Goal: Use online tool/utility: Utilize a website feature to perform a specific function

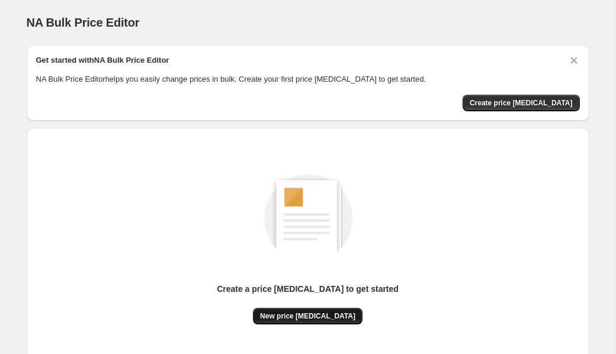
click at [292, 318] on span "New price [MEDICAL_DATA]" at bounding box center [307, 316] width 95 height 9
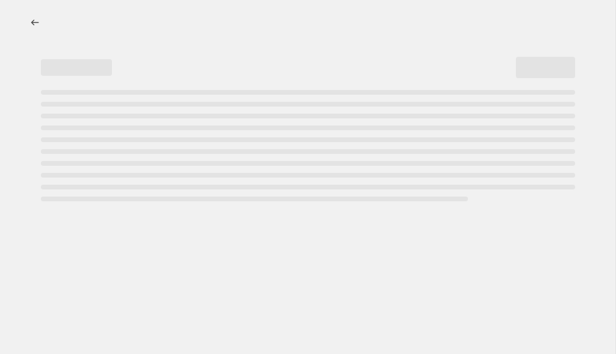
select select "percentage"
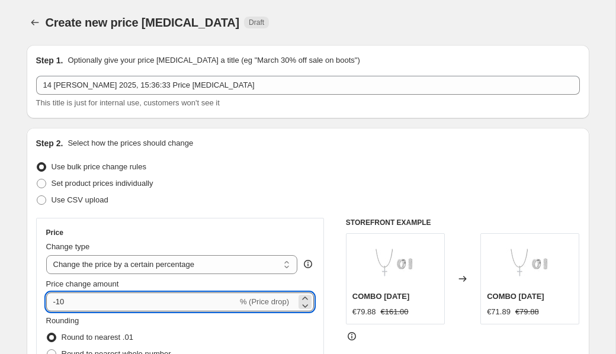
click at [117, 304] on input "-10" at bounding box center [141, 302] width 191 height 19
type input "-1"
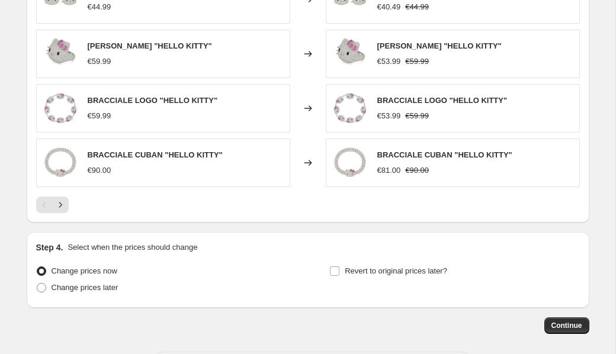
scroll to position [830, 0]
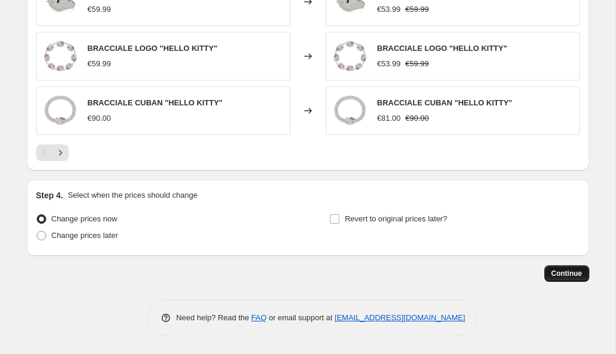
type input "-70"
click at [570, 270] on span "Continue" at bounding box center [567, 273] width 31 height 9
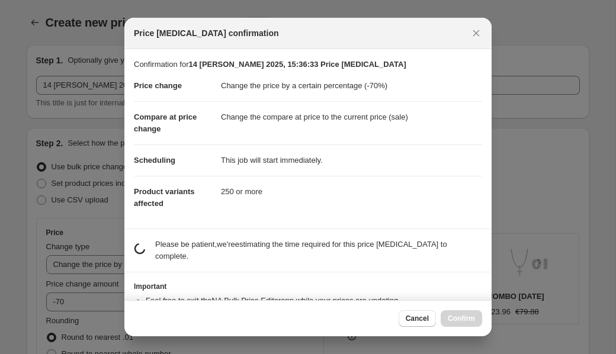
scroll to position [0, 0]
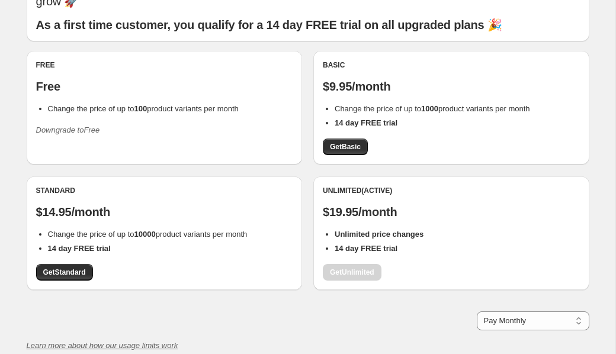
scroll to position [71, 0]
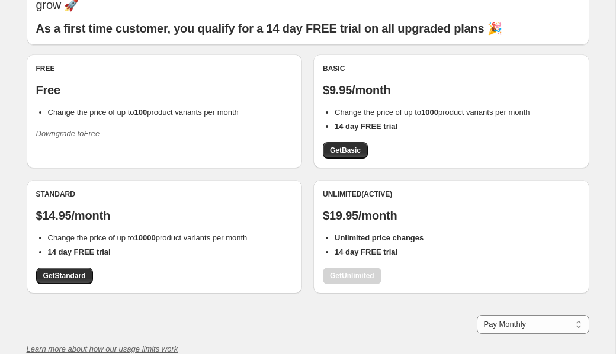
click at [345, 267] on div "Unlimited (Active) $19.95/month Unlimited price changes 14 day FREE trial Get U…" at bounding box center [451, 237] width 257 height 95
click at [73, 271] on span "Get Standard" at bounding box center [64, 275] width 43 height 9
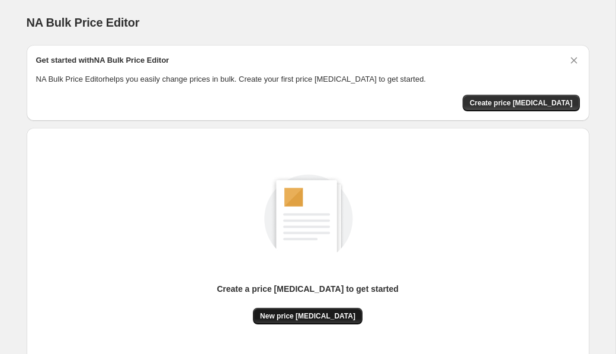
click at [294, 314] on span "New price [MEDICAL_DATA]" at bounding box center [307, 316] width 95 height 9
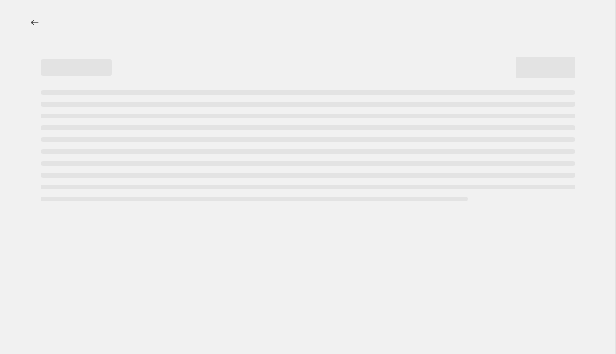
select select "percentage"
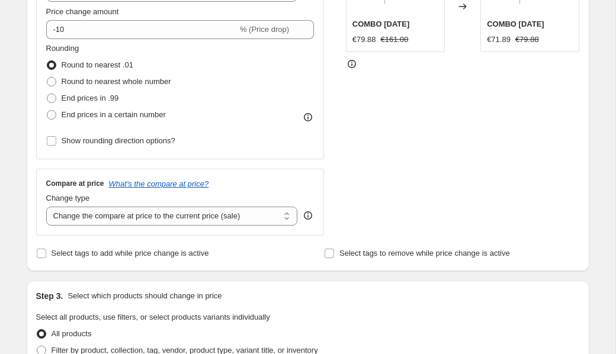
scroll to position [275, 0]
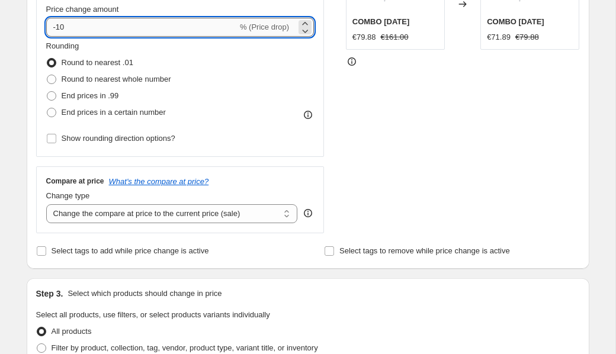
click at [106, 27] on input "-10" at bounding box center [141, 27] width 191 height 19
type input "-1"
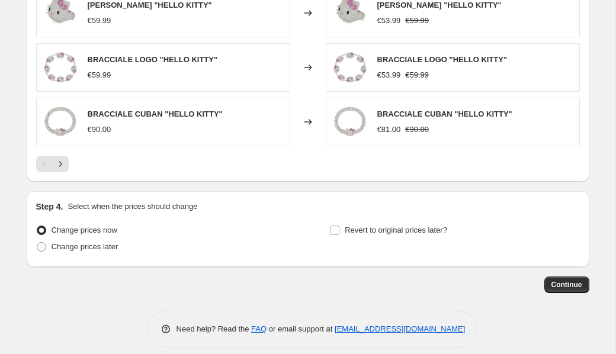
scroll to position [830, 0]
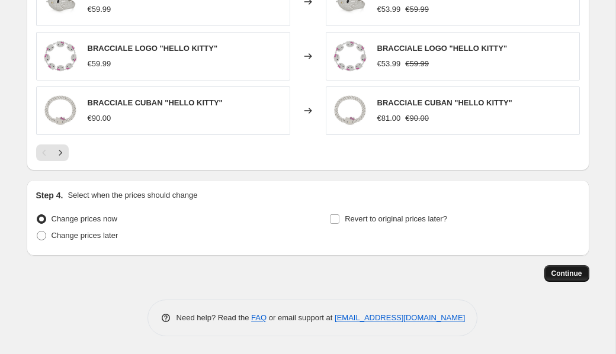
type input "-70"
click at [562, 275] on span "Continue" at bounding box center [567, 273] width 31 height 9
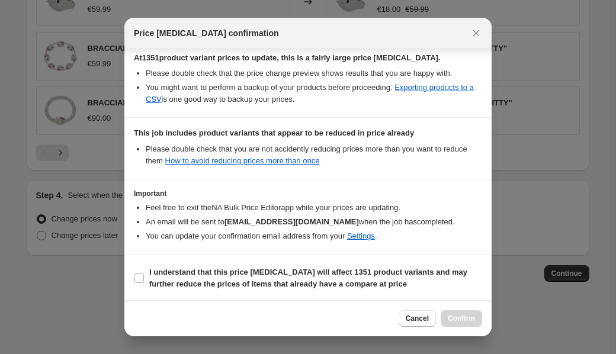
scroll to position [210, 0]
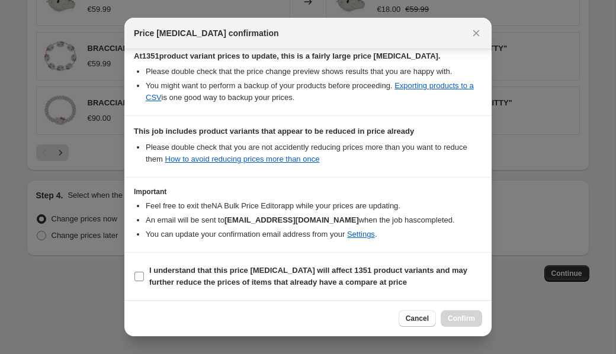
click at [137, 280] on input "I understand that this price [MEDICAL_DATA] will affect 1351 product variants a…" at bounding box center [139, 276] width 9 height 9
checkbox input "true"
click at [452, 319] on span "Confirm" at bounding box center [461, 318] width 27 height 9
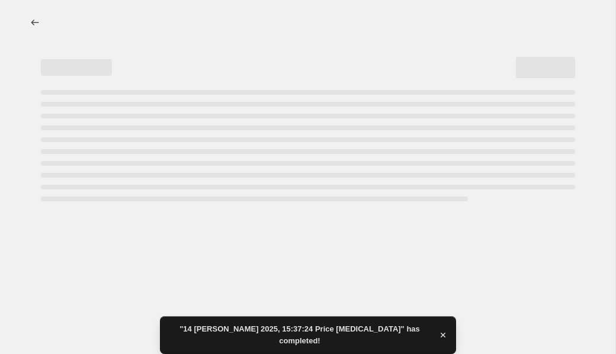
select select "percentage"
